Goal: Task Accomplishment & Management: Complete application form

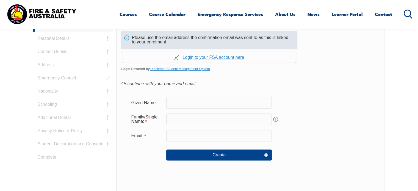
scroll to position [174, 0]
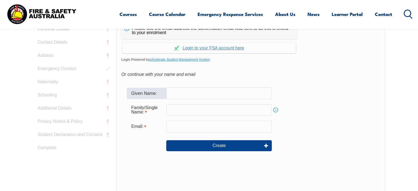
click at [184, 95] on input "text" at bounding box center [219, 93] width 106 height 12
type input "Will"
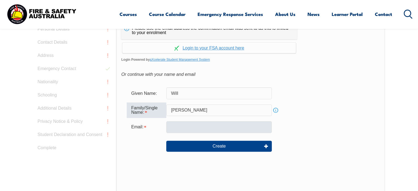
type input "Atkins"
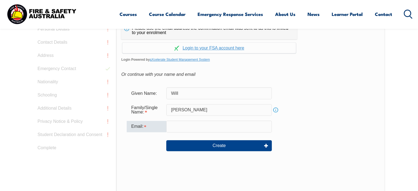
click at [177, 125] on input "email" at bounding box center [219, 127] width 106 height 12
type input "Willburat08@gmail.com"
click at [222, 157] on form "Given Name: Will Family/Single Name: Atkins Info Email: Willburat08@gmail.com C…" at bounding box center [250, 123] width 259 height 82
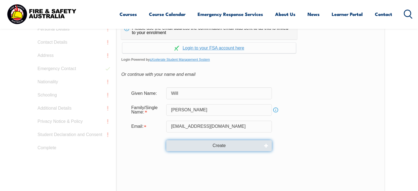
click at [220, 144] on button "Create" at bounding box center [219, 145] width 106 height 11
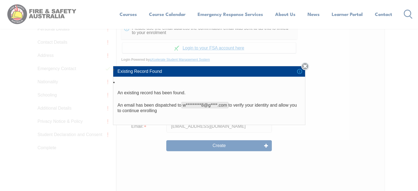
click at [308, 64] on link "Close" at bounding box center [305, 66] width 8 height 8
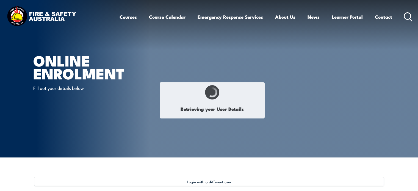
type input "Will"
type input "[PERSON_NAME]"
type input "[DATE]"
type input "5DVLEXXTW6"
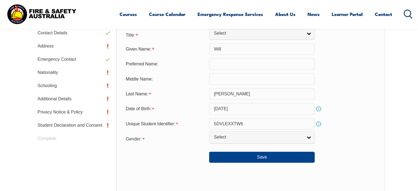
scroll to position [204, 0]
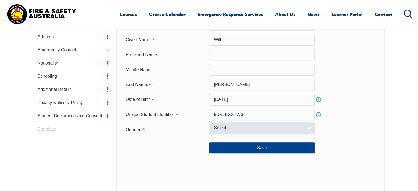
click at [237, 128] on span "Select" at bounding box center [258, 128] width 89 height 6
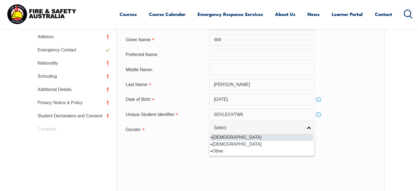
click at [217, 135] on li "Male" at bounding box center [262, 137] width 103 height 7
select select "M"
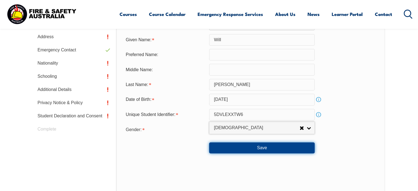
click at [267, 147] on button "Save" at bounding box center [262, 147] width 106 height 11
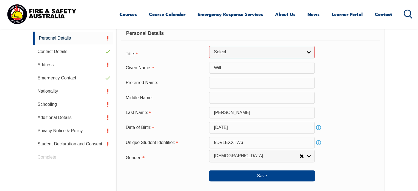
scroll to position [167, 0]
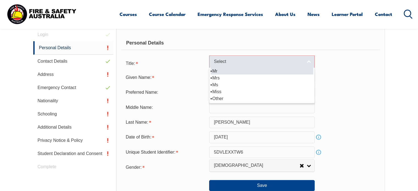
click at [301, 63] on span "Select" at bounding box center [258, 62] width 89 height 6
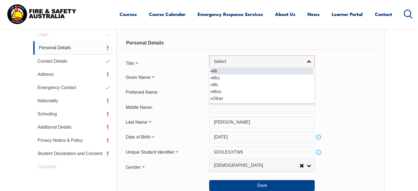
click at [240, 70] on li "Mr" at bounding box center [262, 71] width 103 height 7
select select "Mr"
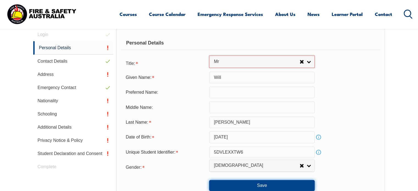
click at [263, 183] on button "Save" at bounding box center [262, 185] width 106 height 11
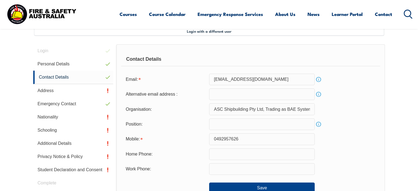
scroll to position [149, 0]
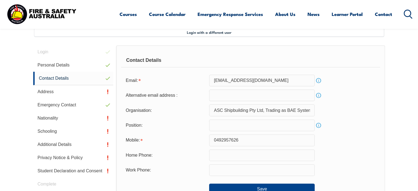
click at [221, 96] on input "email" at bounding box center [262, 96] width 106 height 12
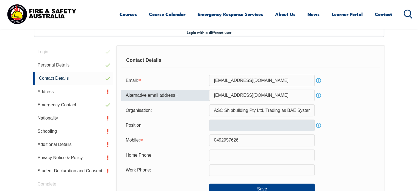
type input "mooggv10@gmail.com"
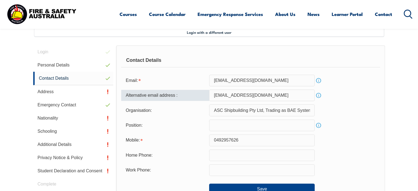
click at [212, 126] on input "text" at bounding box center [262, 126] width 106 height 12
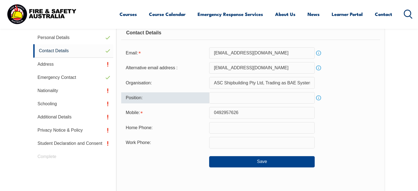
scroll to position [177, 0]
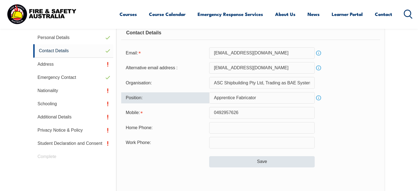
type input "Apprentice Fabricator"
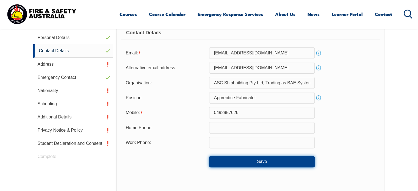
click at [273, 158] on button "Save" at bounding box center [262, 161] width 106 height 11
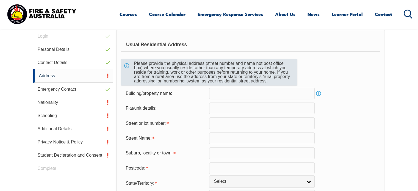
scroll to position [149, 0]
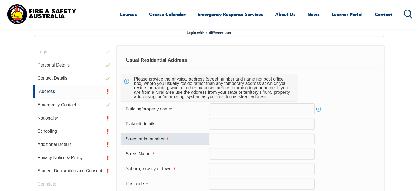
click at [217, 134] on input "text" at bounding box center [262, 139] width 106 height 12
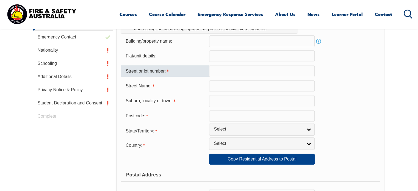
scroll to position [204, 0]
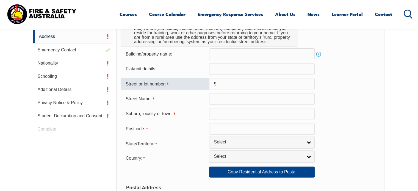
type input "5"
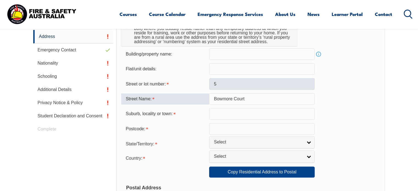
type input "Bowmore Court"
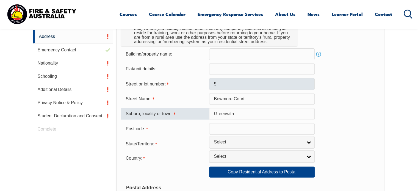
type input "Greenwith"
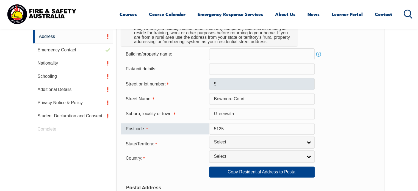
type input "5125"
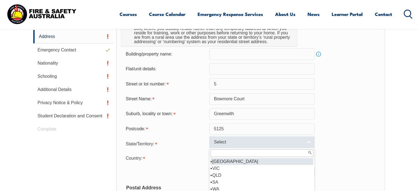
click at [237, 144] on span "Select" at bounding box center [258, 142] width 89 height 6
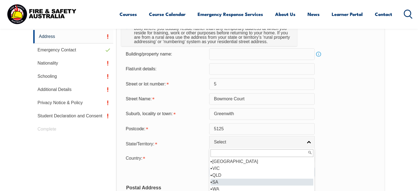
click at [218, 182] on li "SA" at bounding box center [262, 182] width 103 height 7
select select "SA"
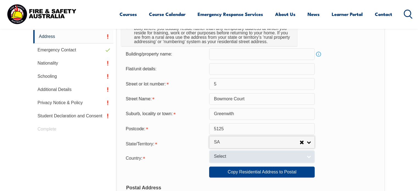
click at [219, 156] on span "Select" at bounding box center [258, 157] width 89 height 6
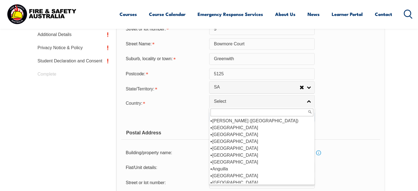
scroll to position [55, 0]
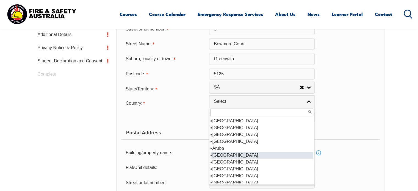
click at [224, 155] on li "Australia" at bounding box center [262, 155] width 103 height 7
select select "1101"
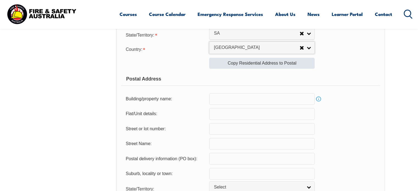
scroll to position [314, 0]
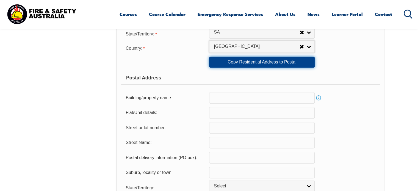
click at [257, 60] on link "Copy Residential Address to Postal" at bounding box center [262, 62] width 106 height 11
type input "5"
type input "Bowmore Court"
type input "Greenwith"
select select "SA"
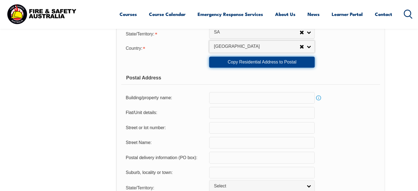
type input "5125"
select select "1101"
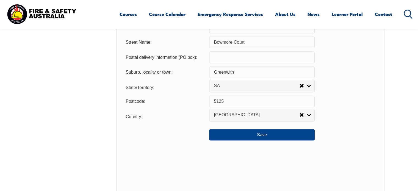
scroll to position [424, 0]
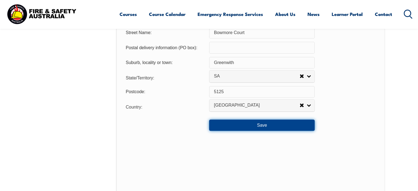
click at [260, 125] on button "Save" at bounding box center [262, 125] width 106 height 11
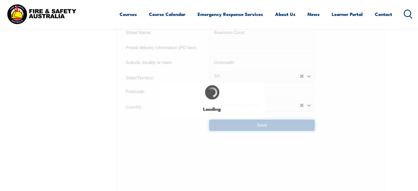
type input "5"
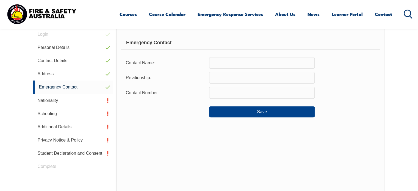
scroll to position [149, 0]
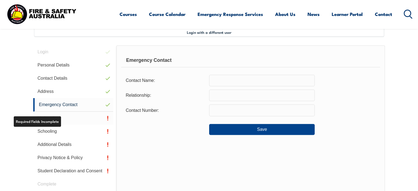
click at [52, 122] on link "Nationality" at bounding box center [73, 118] width 80 height 13
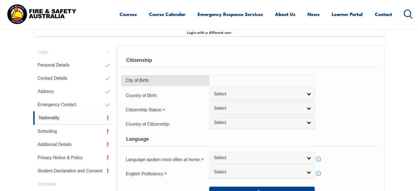
click at [252, 78] on input "text" at bounding box center [262, 81] width 106 height 12
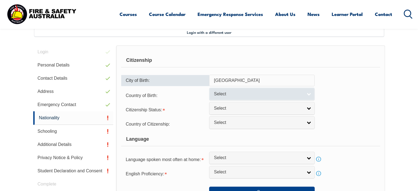
type input "Australia"
click at [229, 92] on span "Select" at bounding box center [258, 94] width 89 height 6
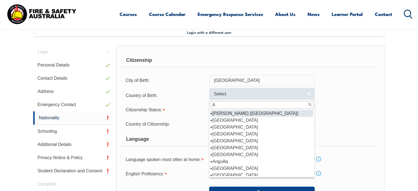
type input "Au"
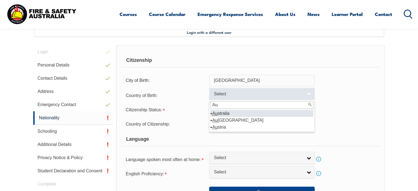
select select "1101"
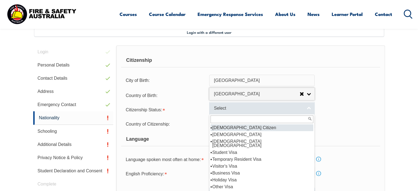
click at [222, 106] on span "Select" at bounding box center [258, 109] width 89 height 6
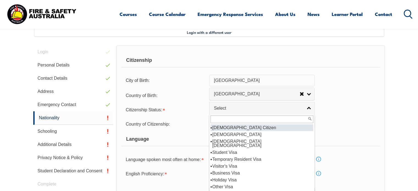
click at [225, 127] on li "Australian Citizen" at bounding box center [262, 127] width 103 height 7
select select "1"
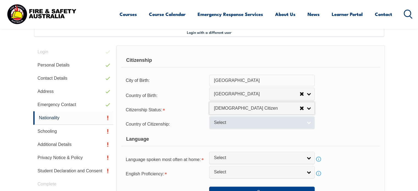
click at [225, 123] on span "Select" at bounding box center [258, 123] width 89 height 6
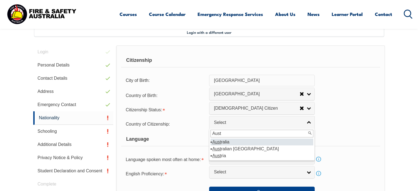
type input "Aust"
click at [223, 142] on li "Aust ralia" at bounding box center [262, 142] width 103 height 7
select select "1101"
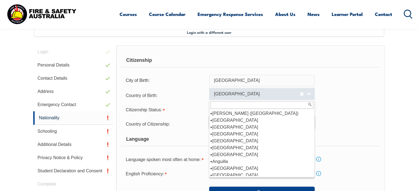
scroll to position [30, 0]
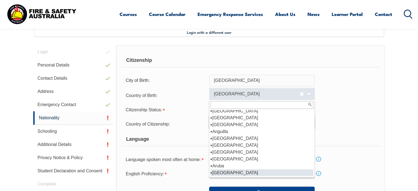
click at [232, 92] on span "Australia" at bounding box center [257, 94] width 86 height 6
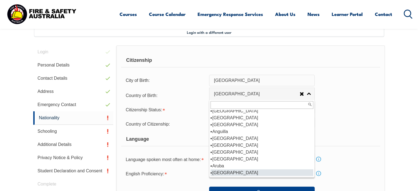
click at [239, 81] on input "Australia" at bounding box center [262, 81] width 106 height 12
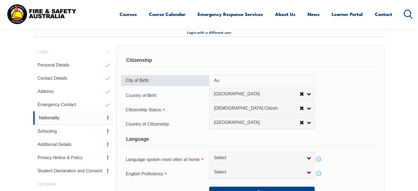
type input "A"
type input "E"
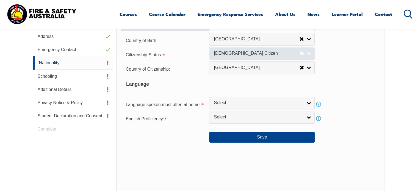
scroll to position [204, 0]
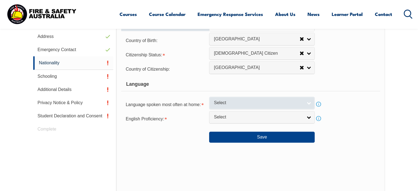
type input "Adelaide"
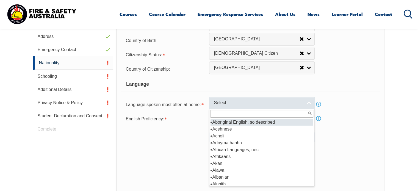
click at [234, 102] on span "Select" at bounding box center [258, 103] width 89 height 6
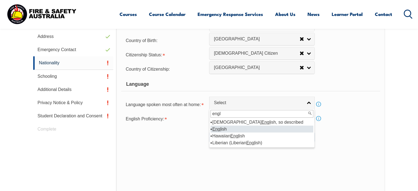
type input "engl"
click at [224, 130] on li "Engl ish" at bounding box center [262, 129] width 103 height 7
select select "1201"
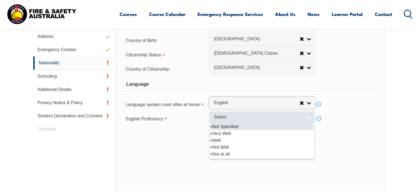
click at [226, 116] on span "Select" at bounding box center [258, 117] width 89 height 6
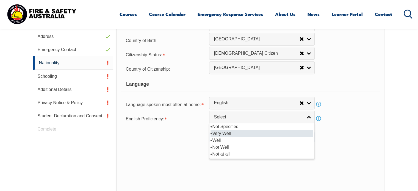
click at [228, 133] on li "Very Well" at bounding box center [262, 133] width 103 height 7
select select "1"
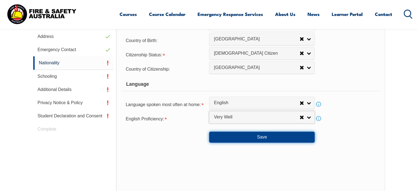
click at [262, 137] on button "Save" at bounding box center [262, 137] width 106 height 11
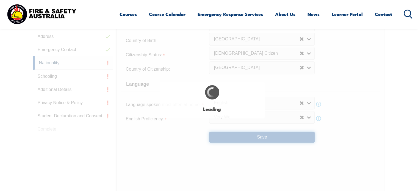
select select "false"
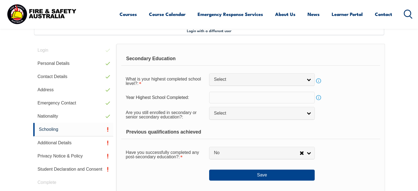
scroll to position [149, 0]
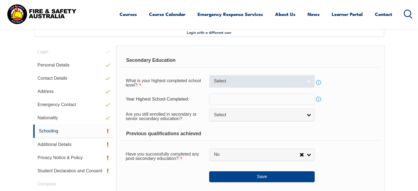
click at [246, 81] on span "Select" at bounding box center [258, 81] width 89 height 6
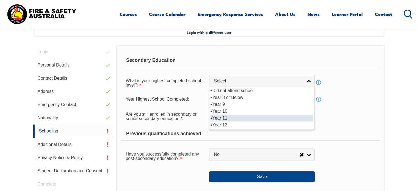
click at [224, 116] on li "Year 11" at bounding box center [262, 118] width 103 height 7
select select "11"
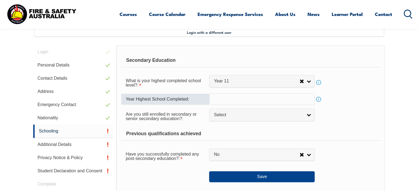
click at [225, 102] on input "text" at bounding box center [262, 99] width 106 height 12
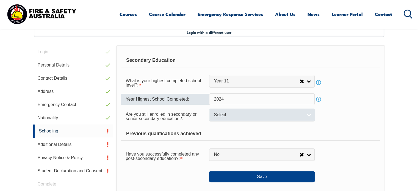
type input "2024"
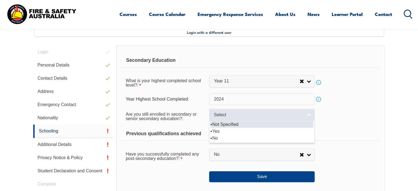
click at [218, 112] on span "Select" at bounding box center [258, 115] width 89 height 6
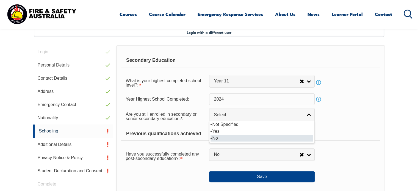
click at [215, 137] on li "No" at bounding box center [262, 138] width 103 height 7
select select "false"
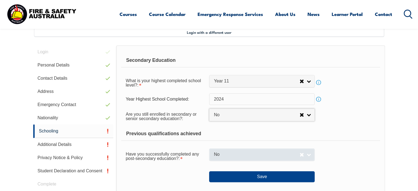
click at [240, 152] on span "No" at bounding box center [257, 155] width 86 height 6
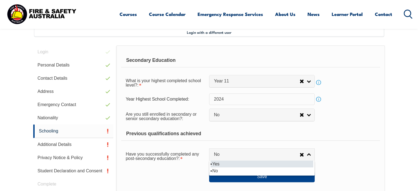
click at [229, 162] on li "Yes" at bounding box center [262, 163] width 103 height 7
select select "true"
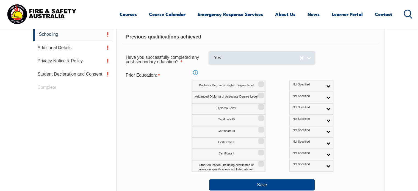
scroll to position [259, 0]
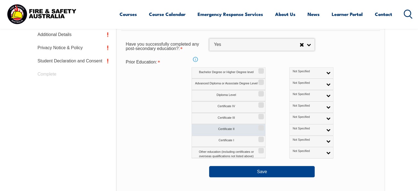
click at [245, 129] on label "Certificate II" at bounding box center [229, 129] width 74 height 11
click at [259, 126] on input "Certificate II" at bounding box center [260, 126] width 3 height 1
checkbox input "true"
click at [293, 128] on span "Not Specified" at bounding box center [308, 129] width 31 height 4
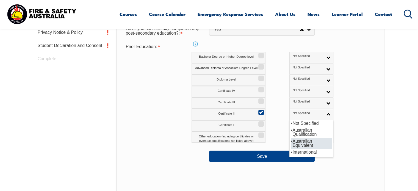
scroll to position [287, 0]
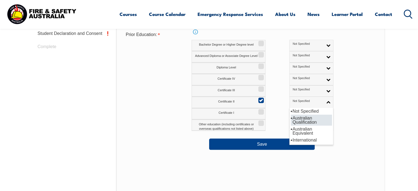
click at [291, 120] on li "Australian Qualification" at bounding box center [311, 120] width 41 height 11
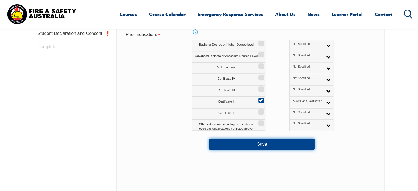
click at [260, 143] on button "Save" at bounding box center [262, 144] width 106 height 11
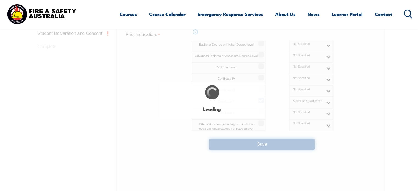
select select
select select "false"
select select "true"
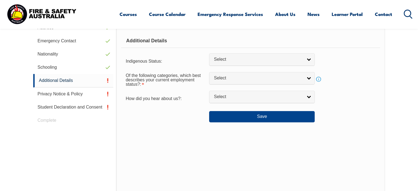
scroll to position [149, 0]
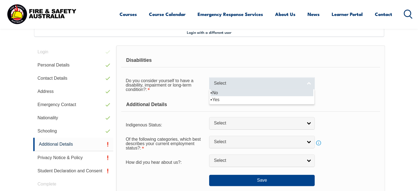
click at [256, 84] on span "Select" at bounding box center [258, 84] width 89 height 6
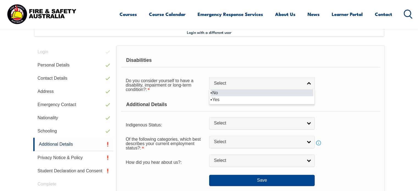
drag, startPoint x: 243, startPoint y: 96, endPoint x: 243, endPoint y: 92, distance: 4.7
click at [243, 92] on ul "No Yes" at bounding box center [261, 96] width 104 height 14
select select "false"
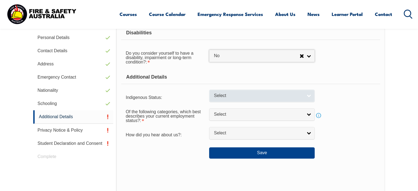
click at [240, 95] on span "Select" at bounding box center [258, 96] width 89 height 6
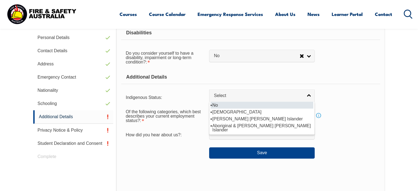
click at [227, 104] on li "No" at bounding box center [262, 105] width 103 height 7
select select "4"
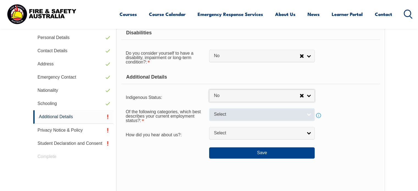
click at [236, 115] on span "Select" at bounding box center [258, 115] width 89 height 6
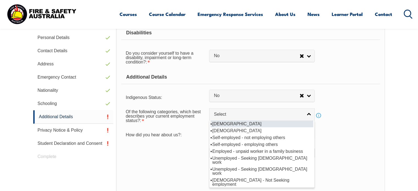
click at [232, 123] on li "Full-time employee" at bounding box center [262, 123] width 103 height 7
select select "1"
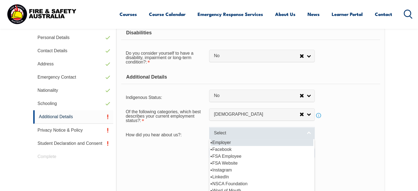
click at [229, 134] on span "Select" at bounding box center [258, 133] width 89 height 6
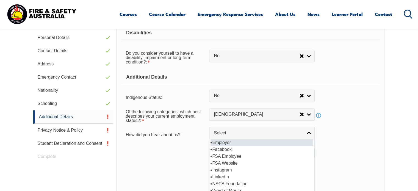
click at [226, 143] on li "Employer" at bounding box center [262, 142] width 103 height 7
select select "8019"
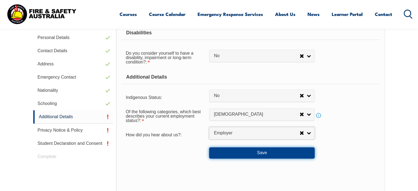
click at [251, 149] on button "Save" at bounding box center [262, 152] width 106 height 11
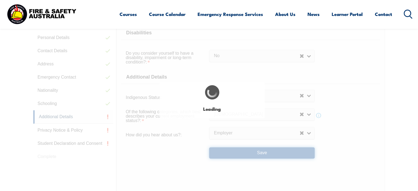
select select "false"
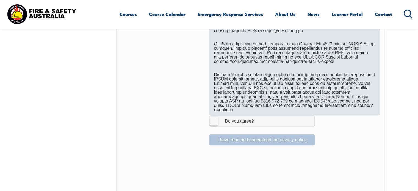
scroll to position [369, 0]
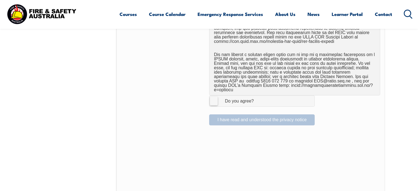
click at [212, 95] on label "I Agree Do you agree?" at bounding box center [262, 100] width 106 height 11
click at [258, 96] on input "I Agree Do you agree?" at bounding box center [262, 101] width 9 height 10
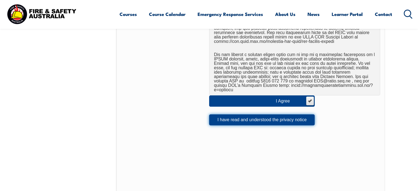
click at [267, 114] on button "I have read and understood the privacy notice" at bounding box center [262, 119] width 106 height 11
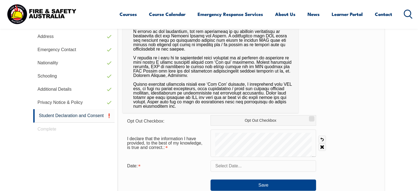
scroll to position [232, 0]
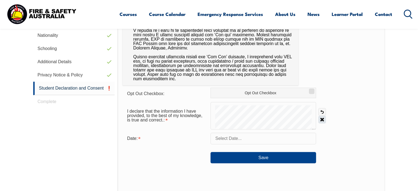
click at [321, 119] on link "Clear" at bounding box center [322, 120] width 8 height 8
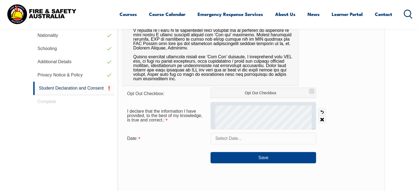
click at [252, 104] on div at bounding box center [264, 115] width 106 height 27
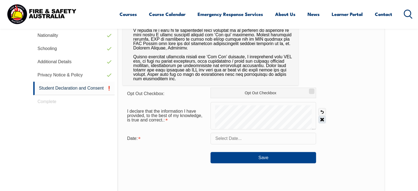
click at [318, 120] on link "Clear" at bounding box center [322, 120] width 8 height 8
click at [322, 117] on link "Clear" at bounding box center [322, 120] width 8 height 8
click at [321, 119] on link "Clear" at bounding box center [322, 120] width 8 height 8
click at [234, 142] on input "text" at bounding box center [264, 139] width 106 height 12
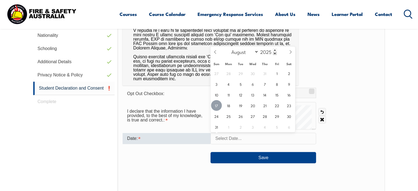
click at [217, 105] on span "17" at bounding box center [216, 105] width 11 height 11
type input "August 17, 2025"
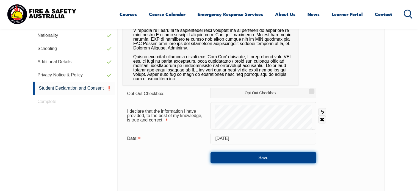
click at [268, 156] on button "Save" at bounding box center [264, 157] width 106 height 11
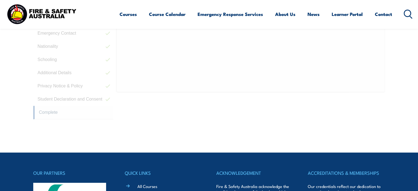
scroll to position [175, 0]
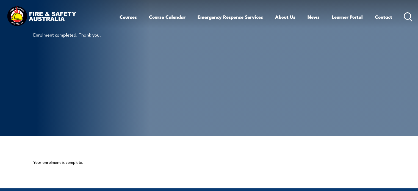
scroll to position [110, 0]
